Goal: Information Seeking & Learning: Learn about a topic

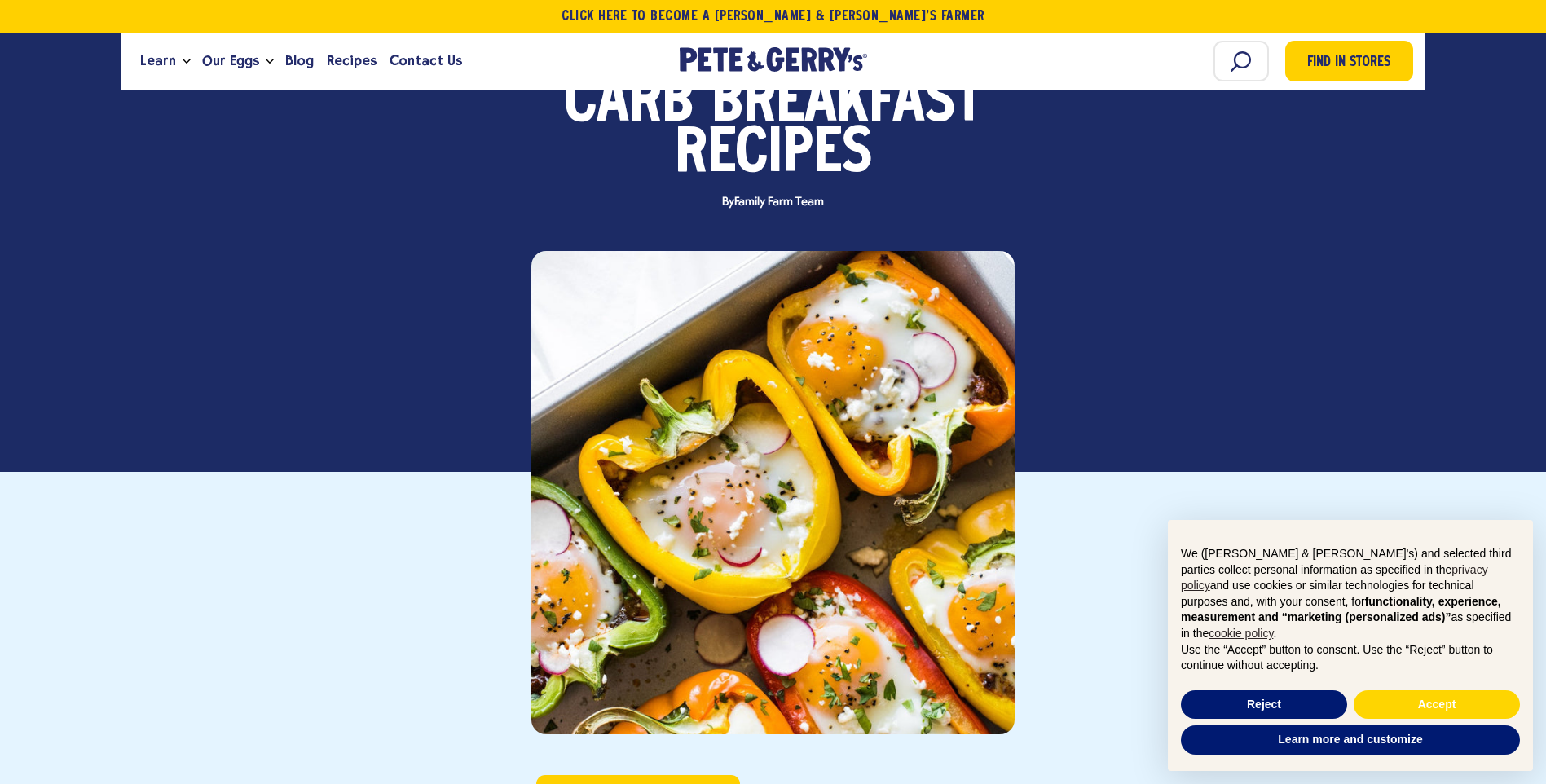
scroll to position [245, 0]
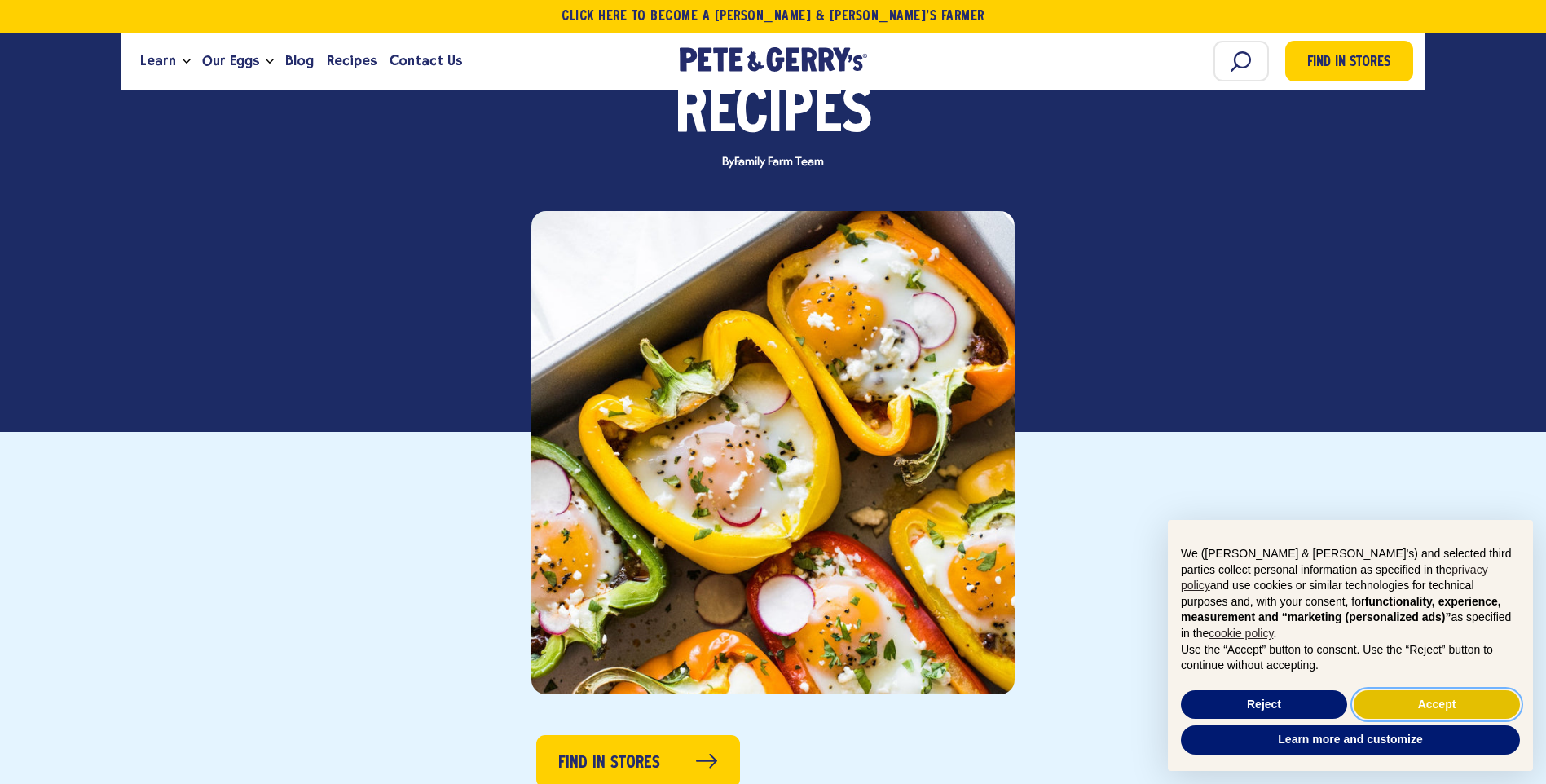
click at [1475, 712] on button "Accept" at bounding box center [1437, 705] width 166 height 29
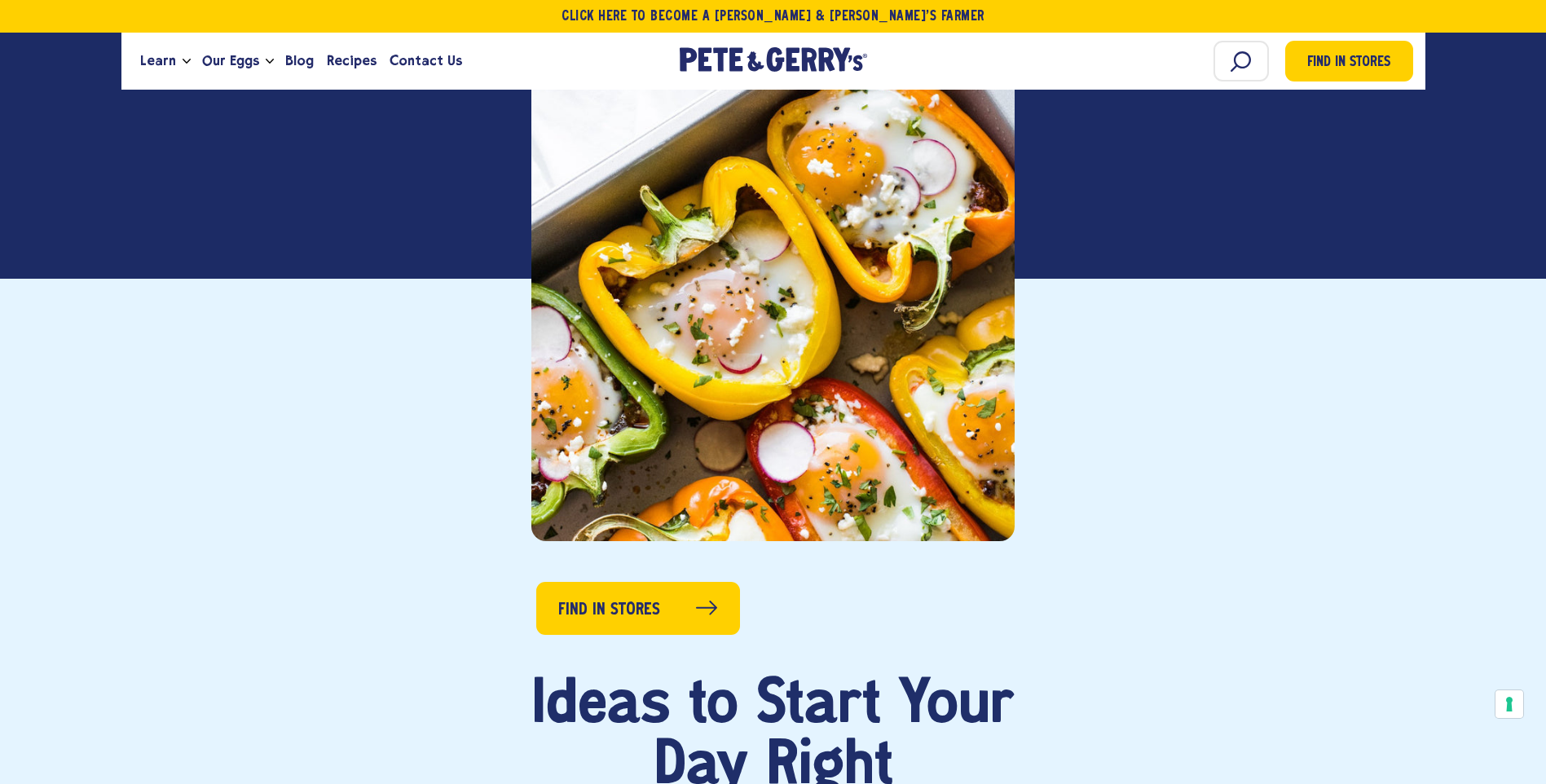
scroll to position [407, 0]
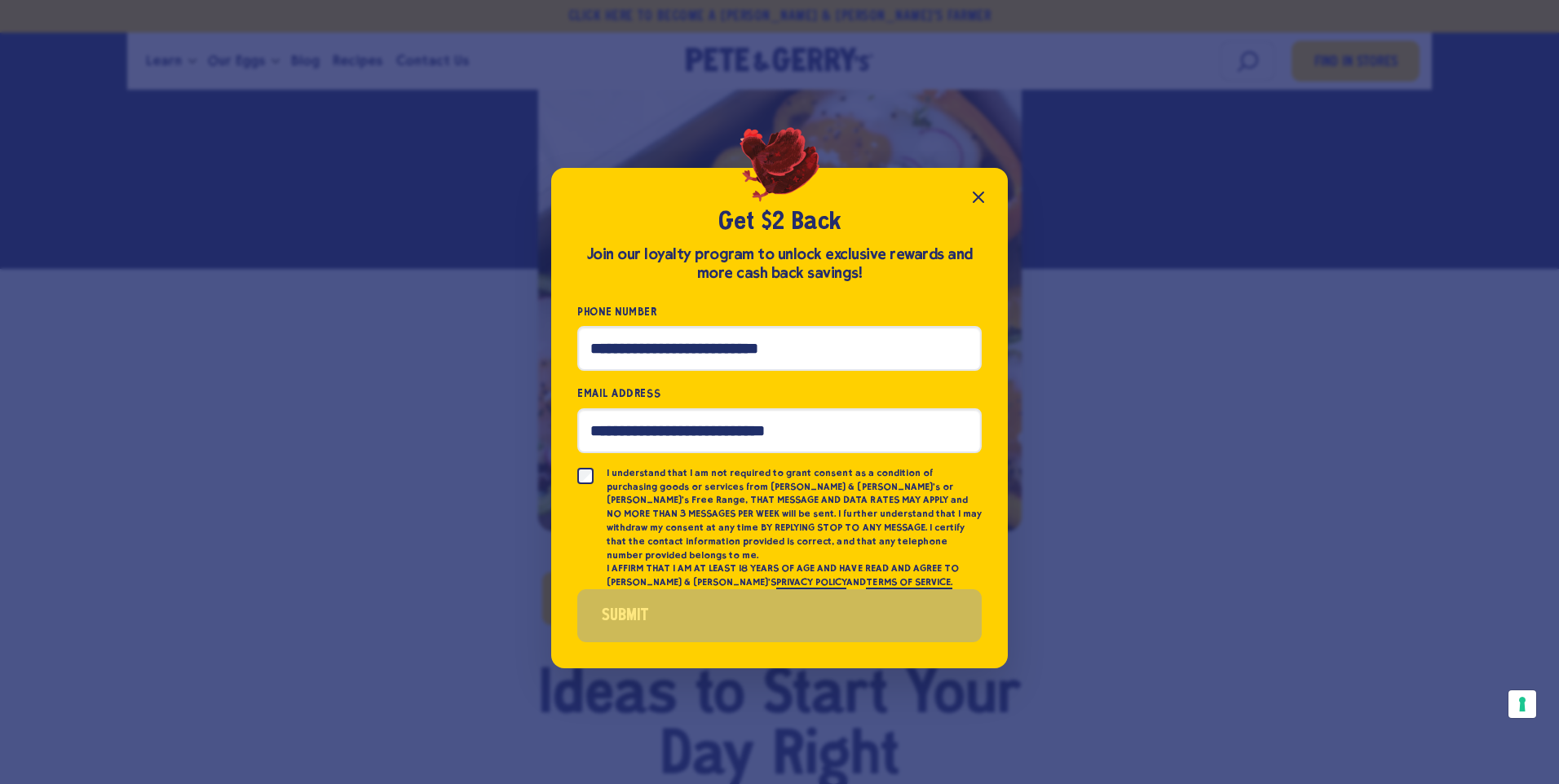
click at [971, 206] on icon "Close popup" at bounding box center [978, 197] width 19 height 19
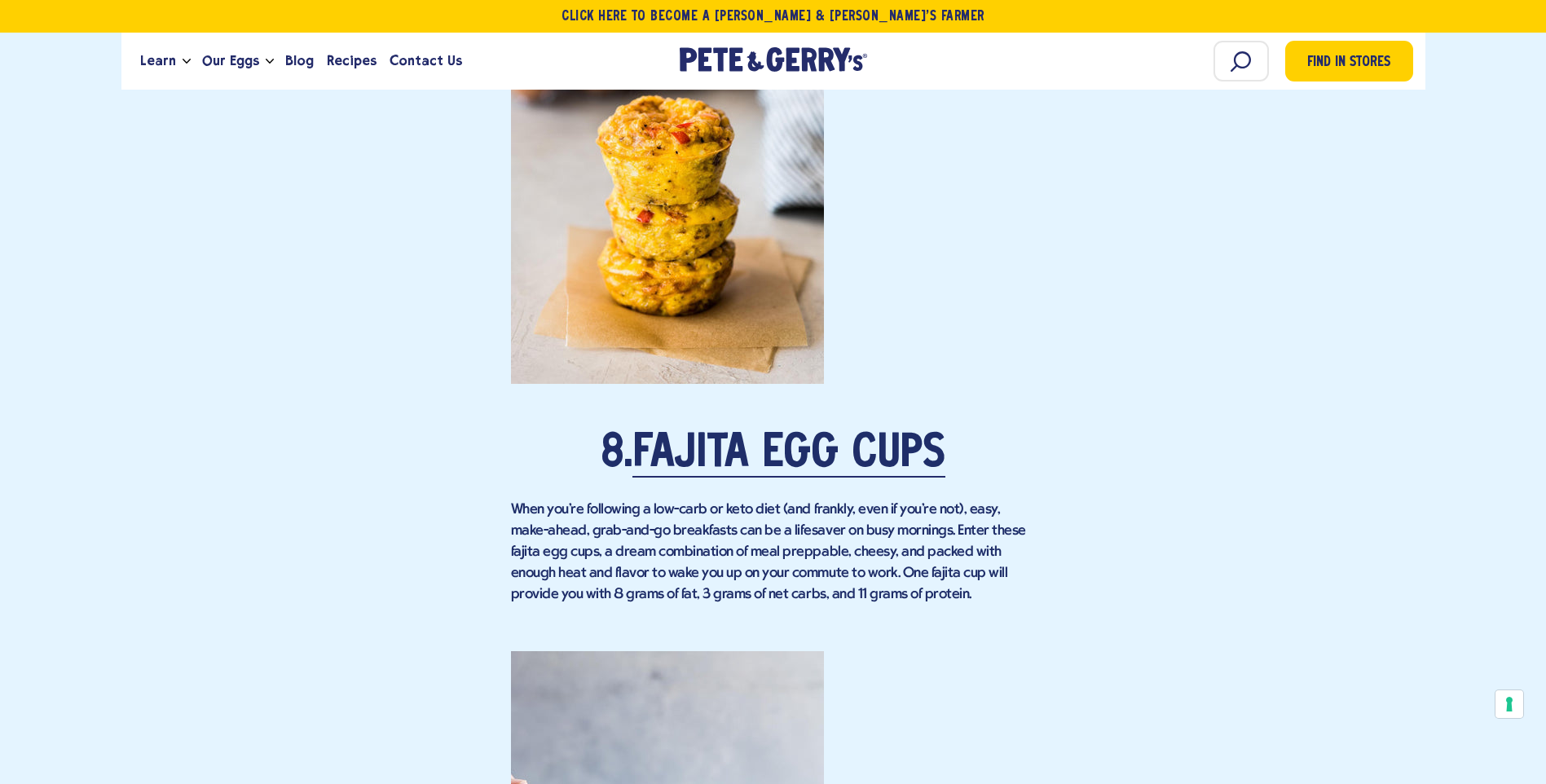
scroll to position [6134, 0]
